Goal: Task Accomplishment & Management: Manage account settings

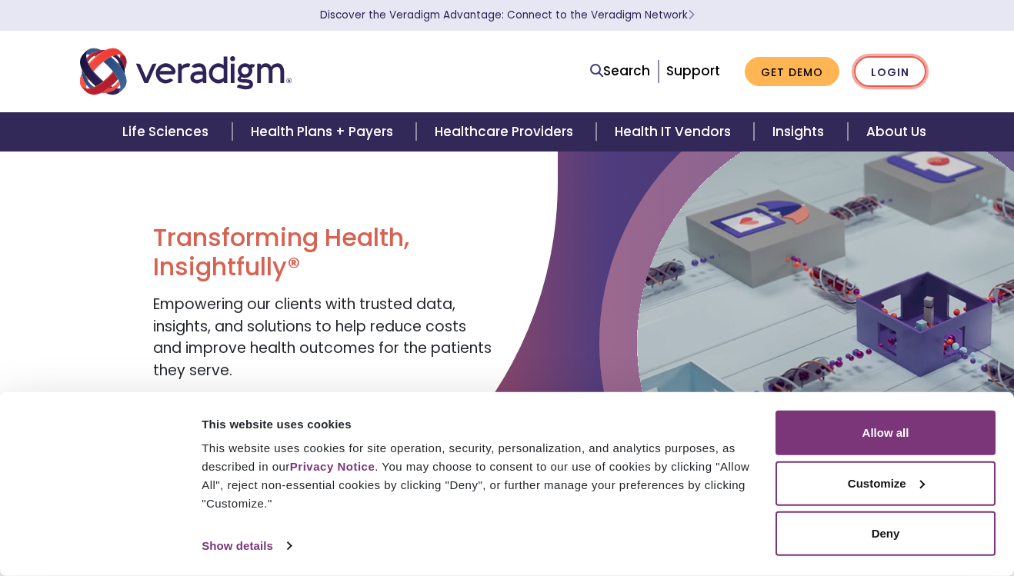
click at [905, 70] on link "Login" at bounding box center [890, 72] width 72 height 32
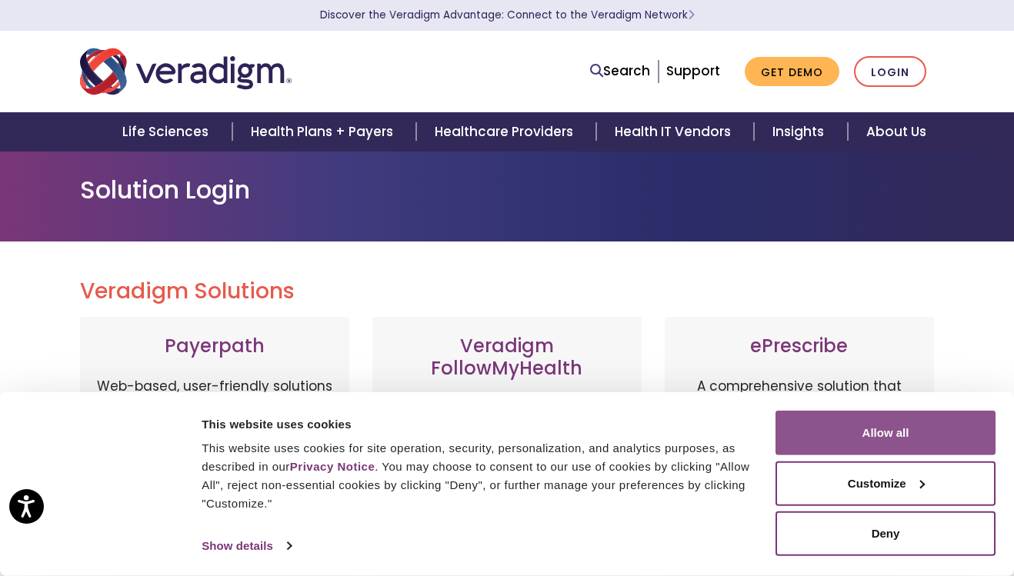
click at [923, 439] on button "Allow all" at bounding box center [885, 433] width 220 height 45
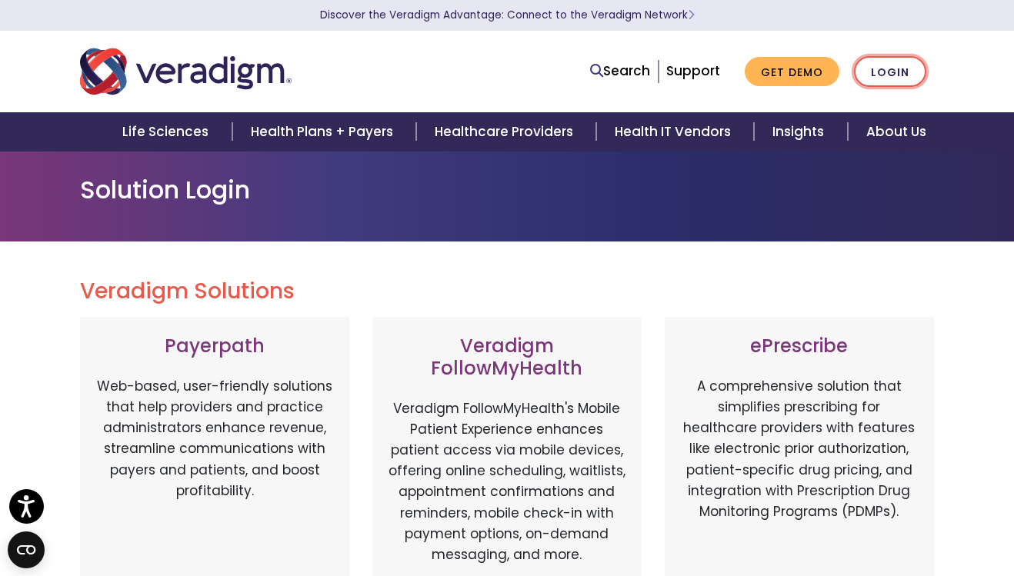
click at [895, 73] on link "Login" at bounding box center [890, 72] width 72 height 32
click at [883, 74] on link "Login" at bounding box center [890, 72] width 72 height 32
